Goal: Check status: Check status

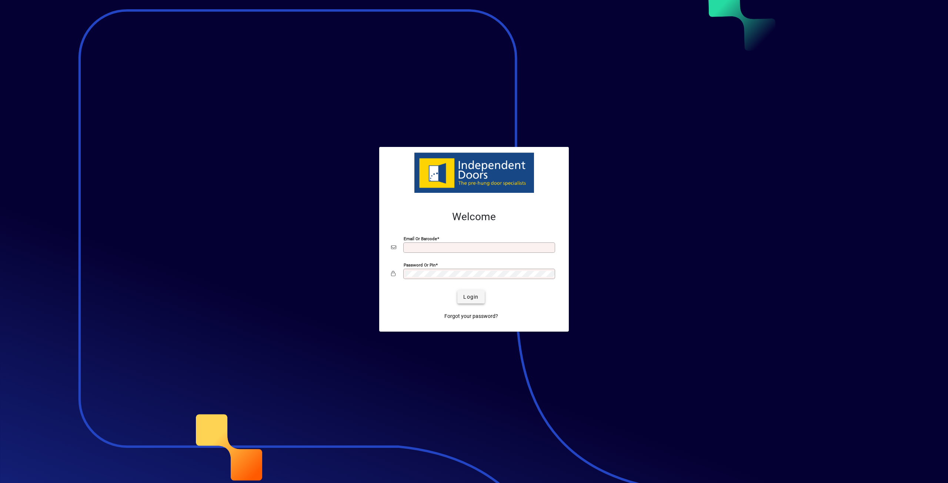
type input "**********"
click at [467, 297] on span "Login" at bounding box center [470, 297] width 15 height 8
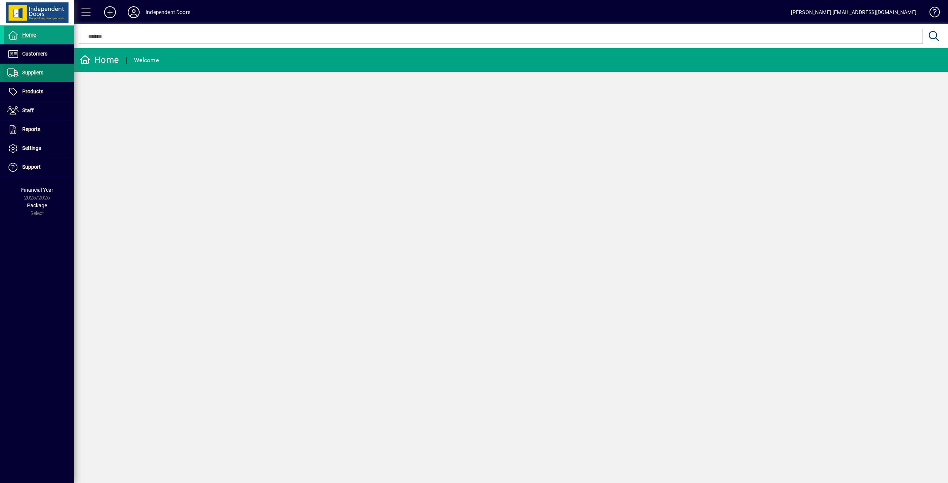
click at [35, 74] on span "Suppliers" at bounding box center [32, 73] width 21 height 6
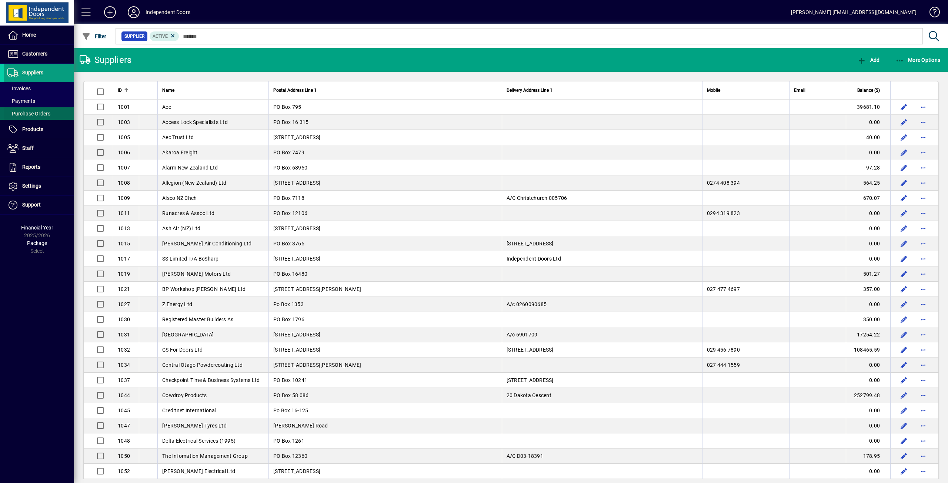
click at [30, 117] on span "Purchase Orders" at bounding box center [27, 114] width 47 height 8
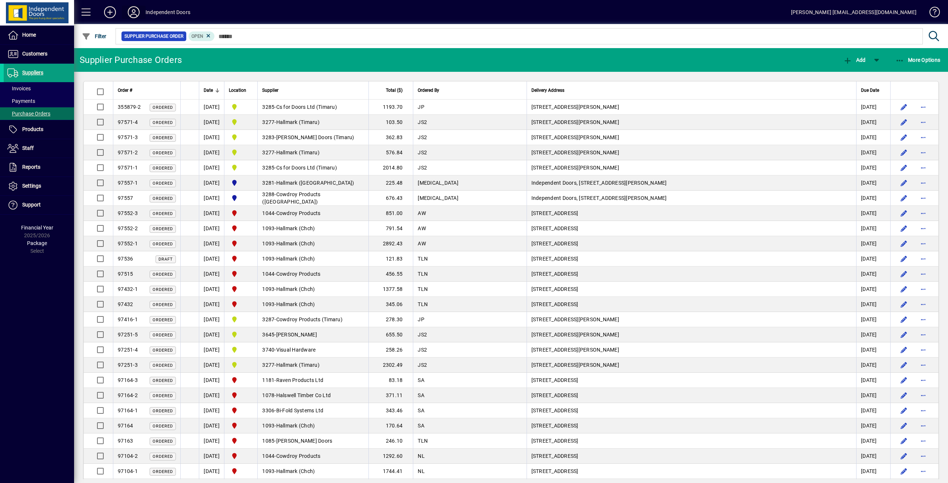
click at [134, 10] on icon at bounding box center [133, 12] width 15 height 12
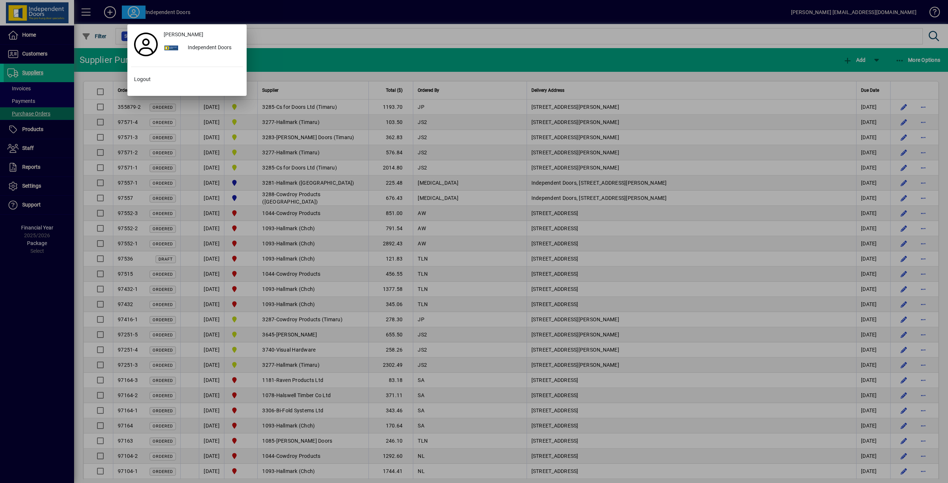
click at [298, 12] on div at bounding box center [474, 241] width 948 height 483
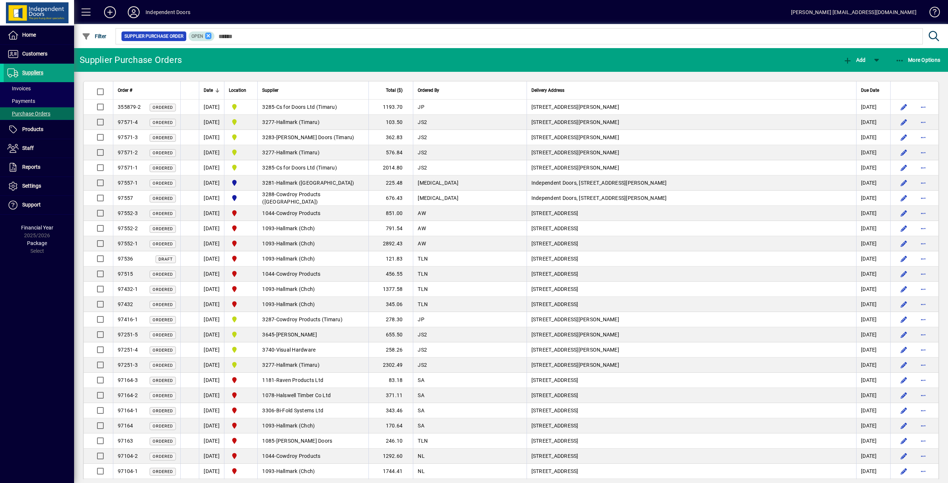
click at [207, 35] on icon at bounding box center [208, 36] width 7 height 7
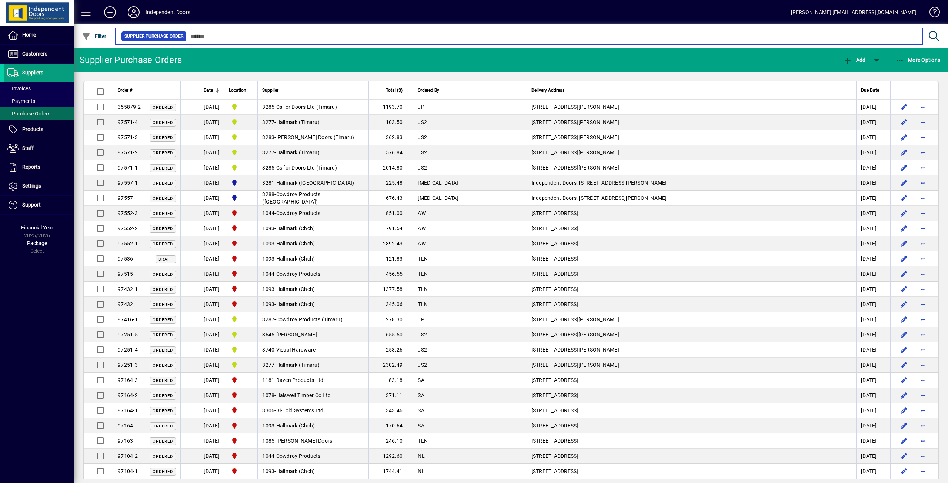
click at [250, 39] on input "text" at bounding box center [552, 36] width 730 height 10
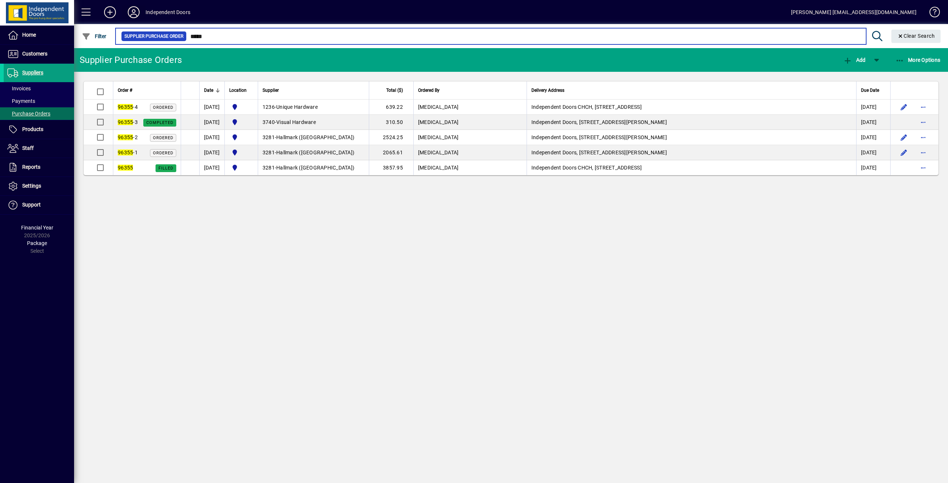
type input "*****"
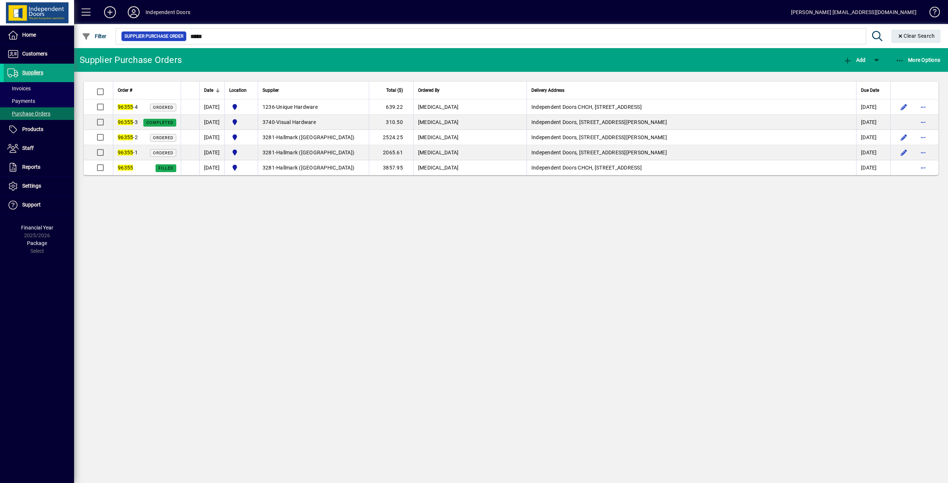
click at [136, 13] on icon at bounding box center [133, 12] width 15 height 12
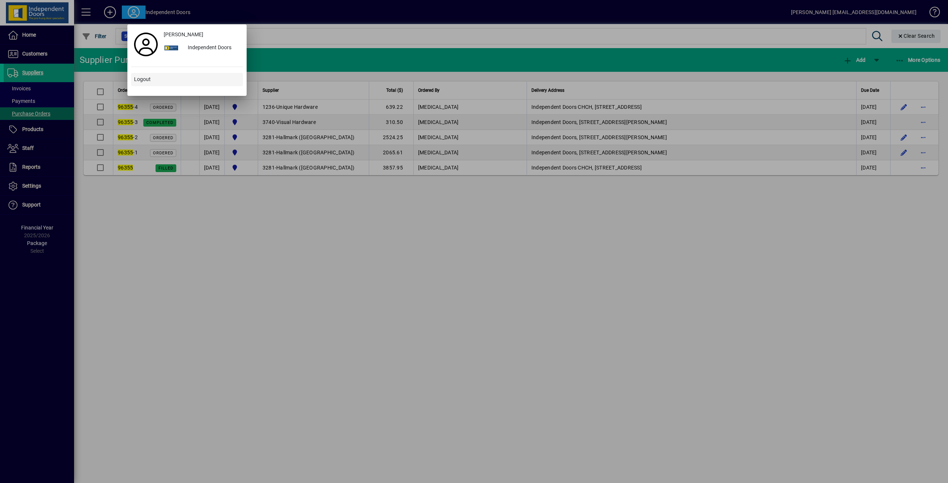
click at [141, 78] on span "Logout" at bounding box center [142, 80] width 17 height 8
